Goal: Task Accomplishment & Management: Manage account settings

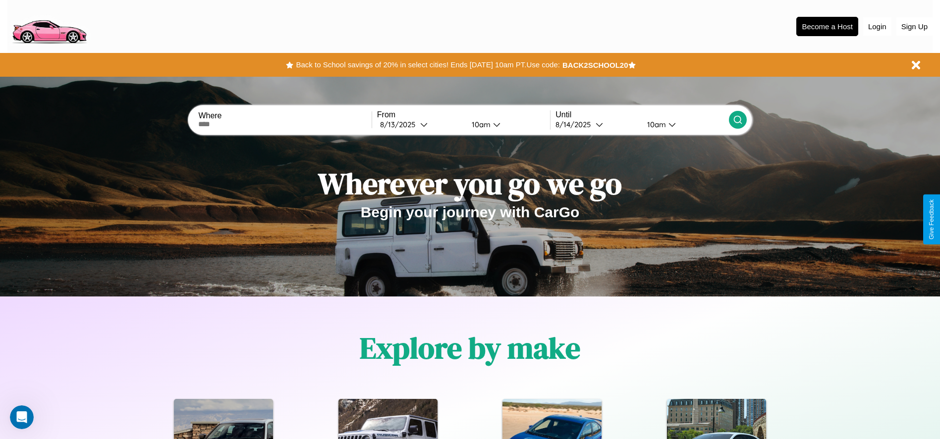
scroll to position [206, 0]
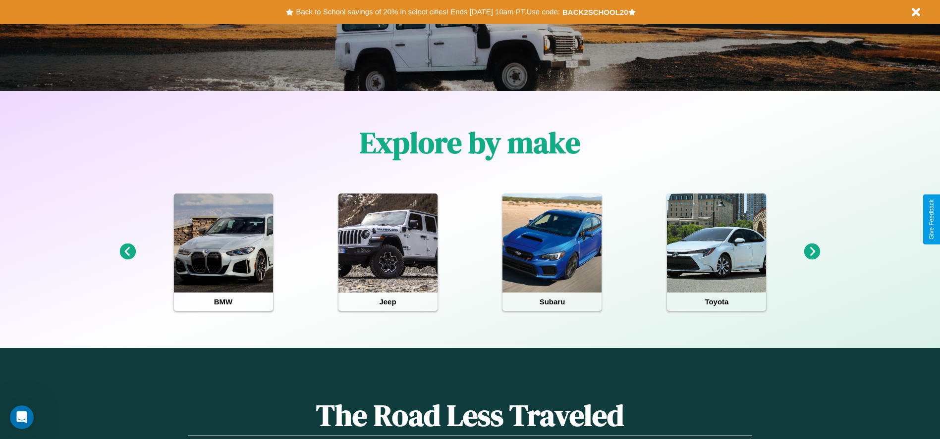
click at [812, 252] on icon at bounding box center [812, 252] width 16 height 16
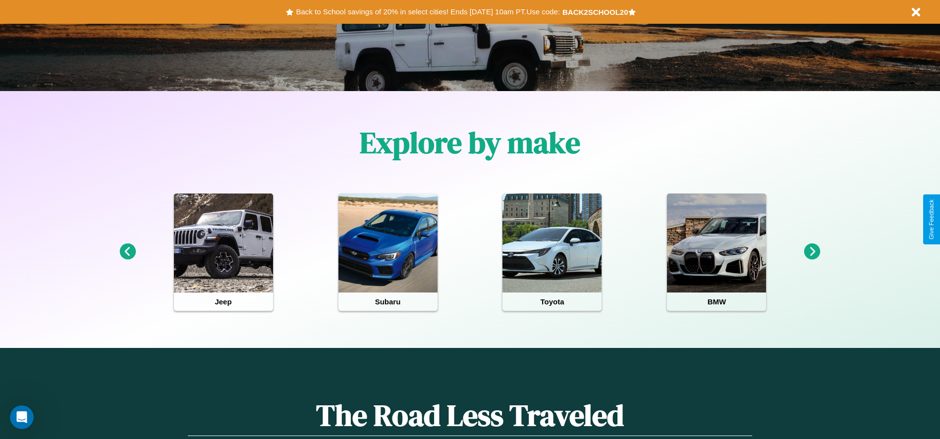
click at [812, 252] on icon at bounding box center [812, 252] width 16 height 16
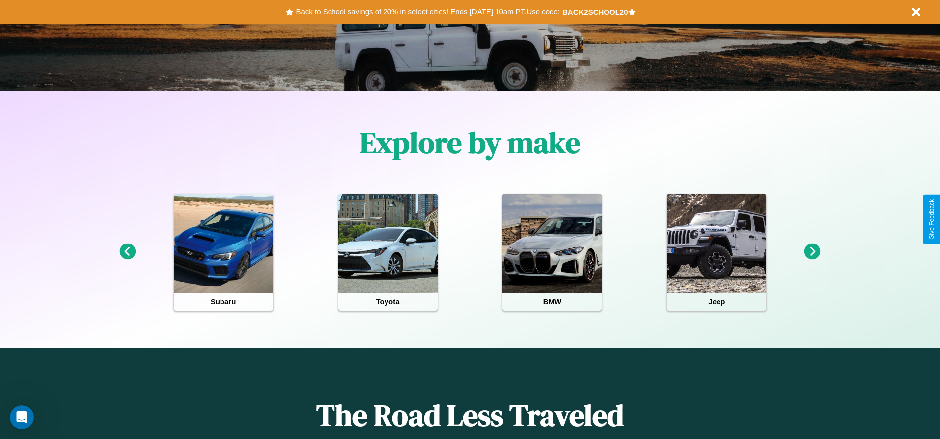
click at [127, 252] on icon at bounding box center [127, 252] width 16 height 16
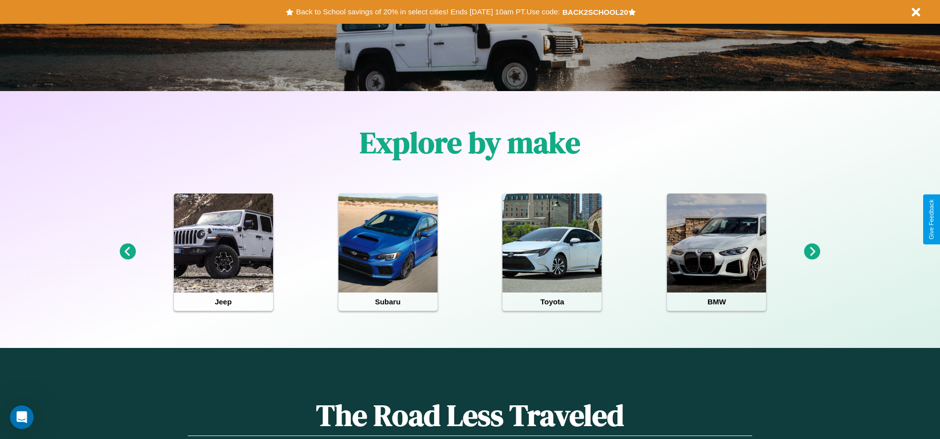
click at [812, 252] on icon at bounding box center [812, 252] width 16 height 16
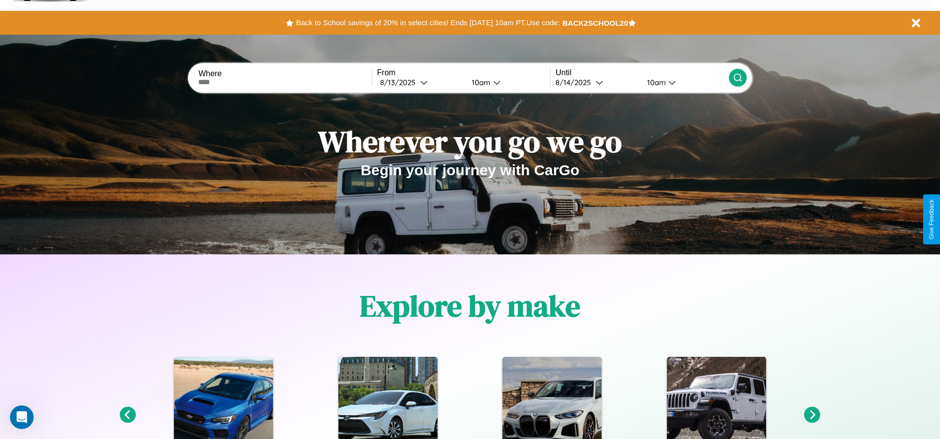
scroll to position [0, 0]
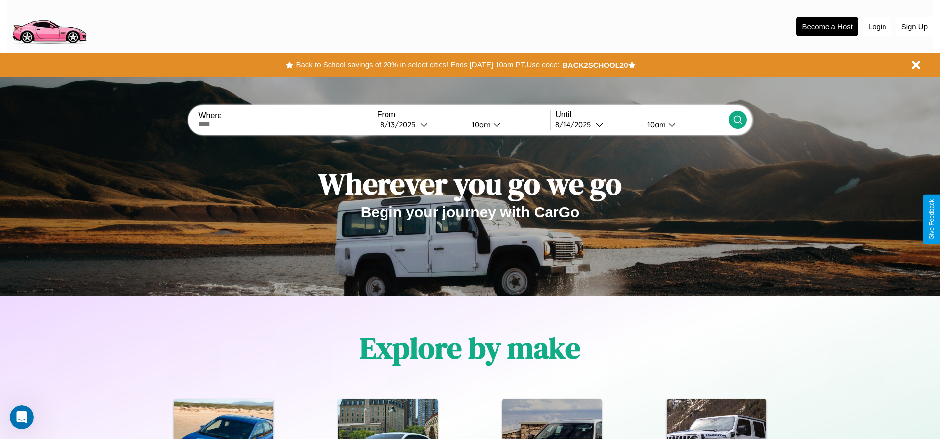
click at [877, 26] on button "Login" at bounding box center [877, 26] width 28 height 19
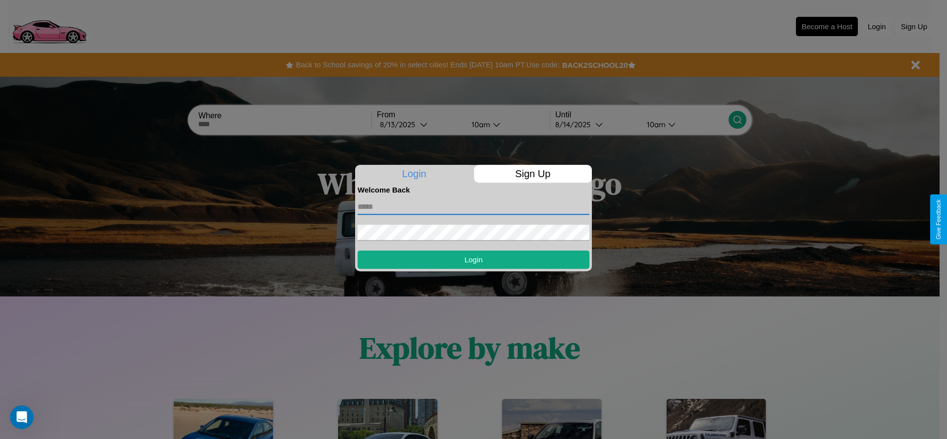
click at [473, 207] on input "text" at bounding box center [474, 207] width 232 height 16
type input "**********"
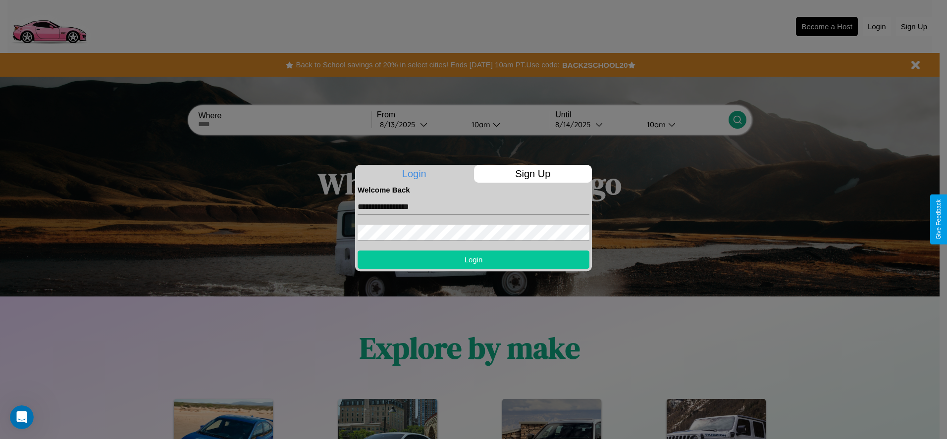
click at [473, 260] on button "Login" at bounding box center [474, 260] width 232 height 18
